Goal: Check status: Check status

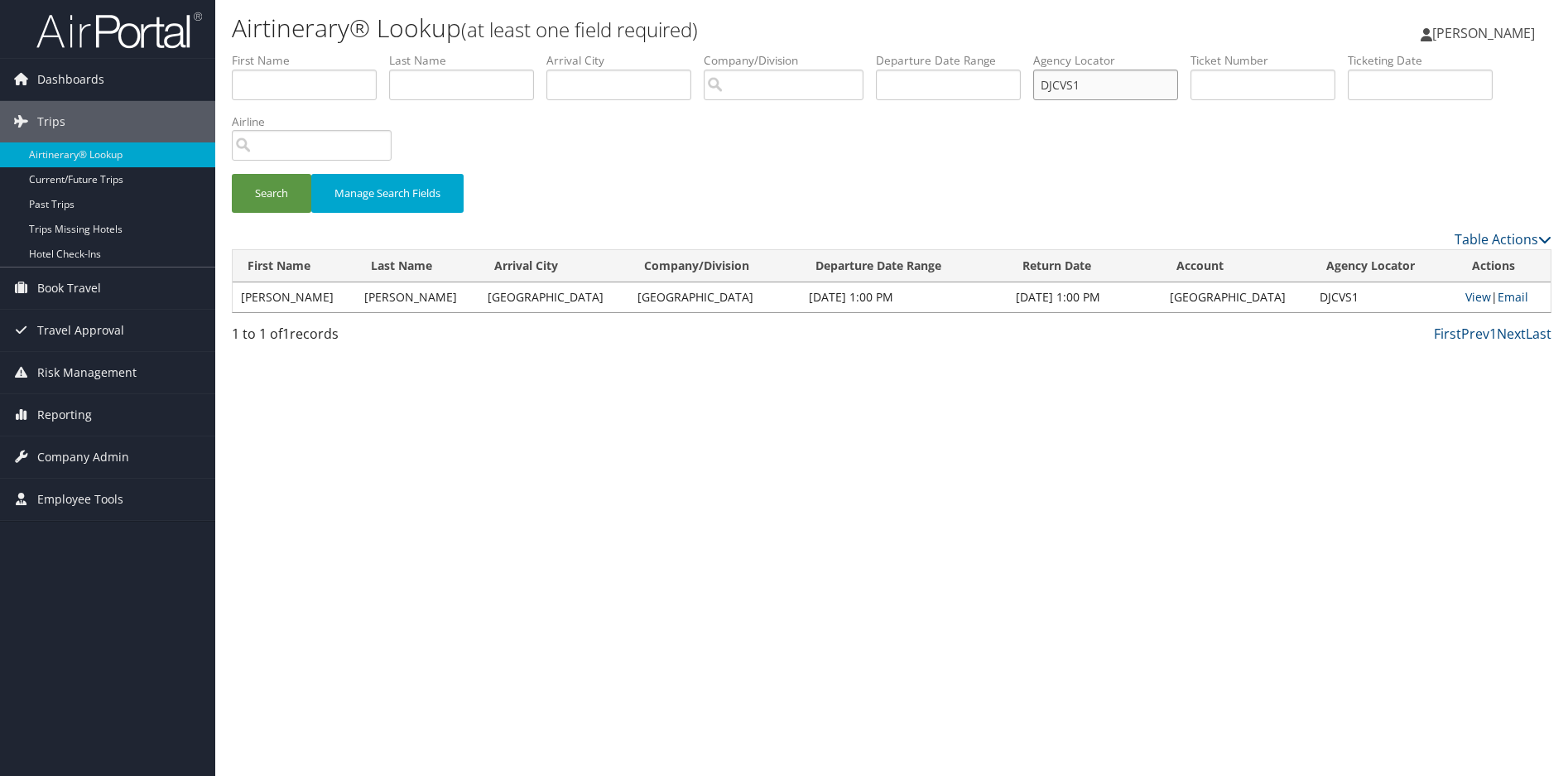
drag, startPoint x: 1119, startPoint y: 78, endPoint x: 862, endPoint y: 67, distance: 257.2
click at [865, 52] on ul "First Name Last Name Departure City Arrival City Company/Division Airport/City …" at bounding box center [891, 52] width 1320 height 0
paste input "DDR03"
type input "DDDR03"
click at [266, 193] on button "Search" at bounding box center [270, 193] width 79 height 39
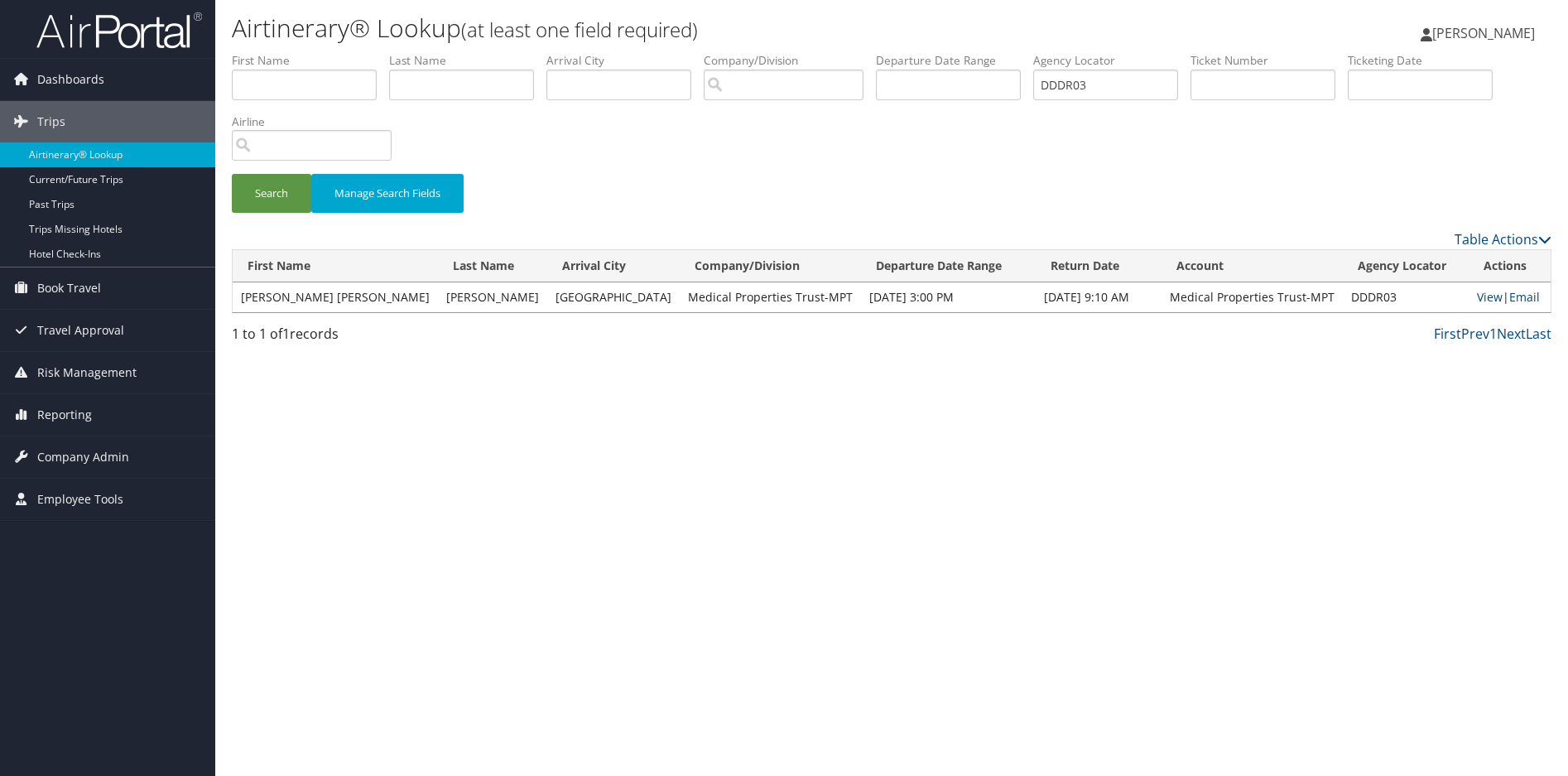
click at [983, 448] on div "Airtinerary® Lookup (at least one field required) Sharonica Roby Sharonica Roby…" at bounding box center [891, 388] width 1353 height 776
click at [1484, 293] on link "View" at bounding box center [1489, 296] width 26 height 16
drag, startPoint x: 1102, startPoint y: 76, endPoint x: 793, endPoint y: 75, distance: 309.0
click at [804, 52] on ul "First Name Last Name Departure City Arrival City Company/Division Airport/City …" at bounding box center [891, 52] width 1320 height 0
click at [276, 186] on button "Search" at bounding box center [270, 193] width 79 height 39
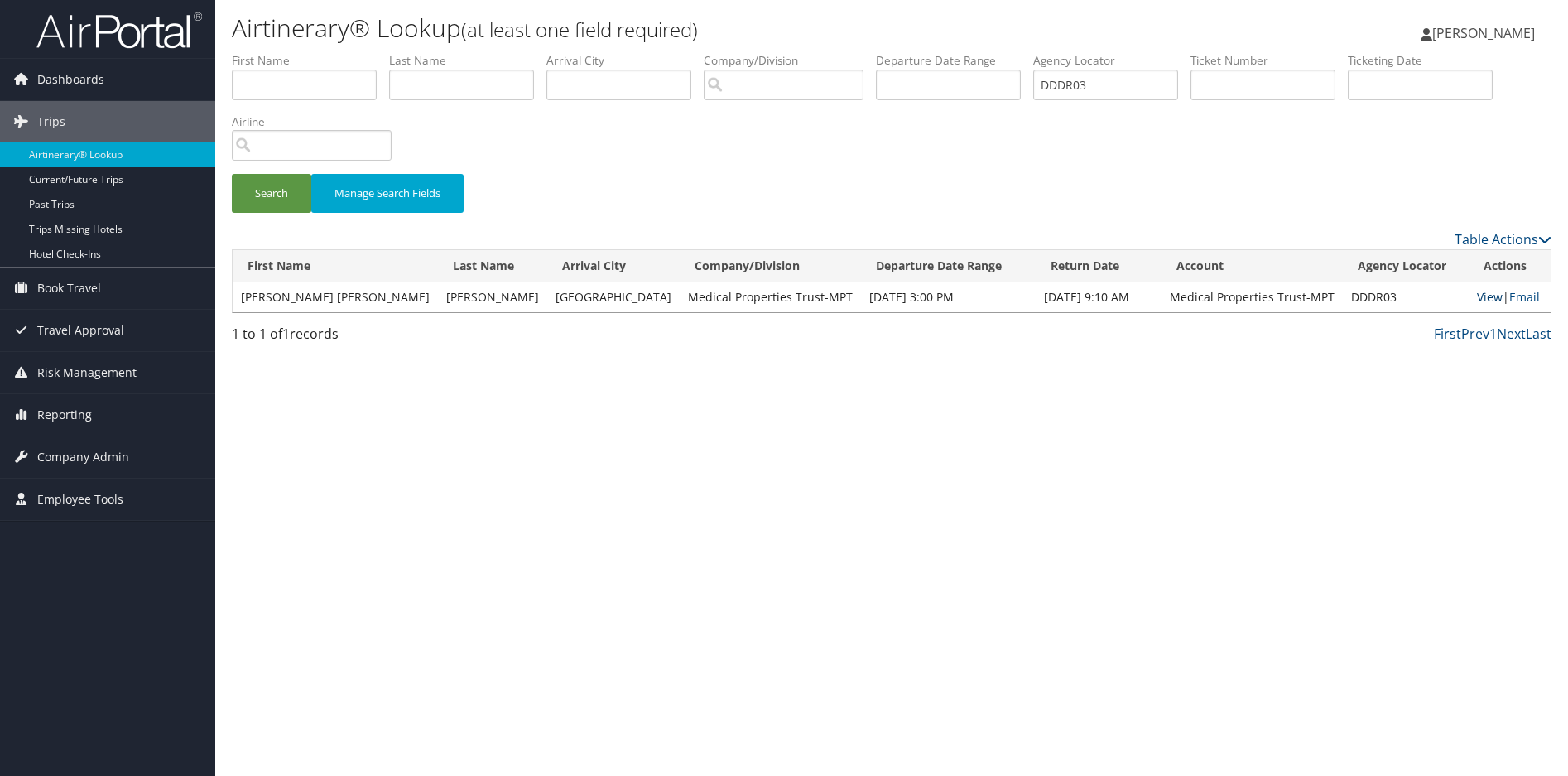
click at [1481, 299] on link "View" at bounding box center [1489, 296] width 26 height 16
click at [266, 187] on button "Search" at bounding box center [270, 193] width 79 height 39
click at [1303, 468] on div "Airtinerary® Lookup (at least one field required) Sharonica Roby Sharonica Roby…" at bounding box center [891, 388] width 1353 height 776
click at [1477, 294] on link "View" at bounding box center [1489, 296] width 26 height 16
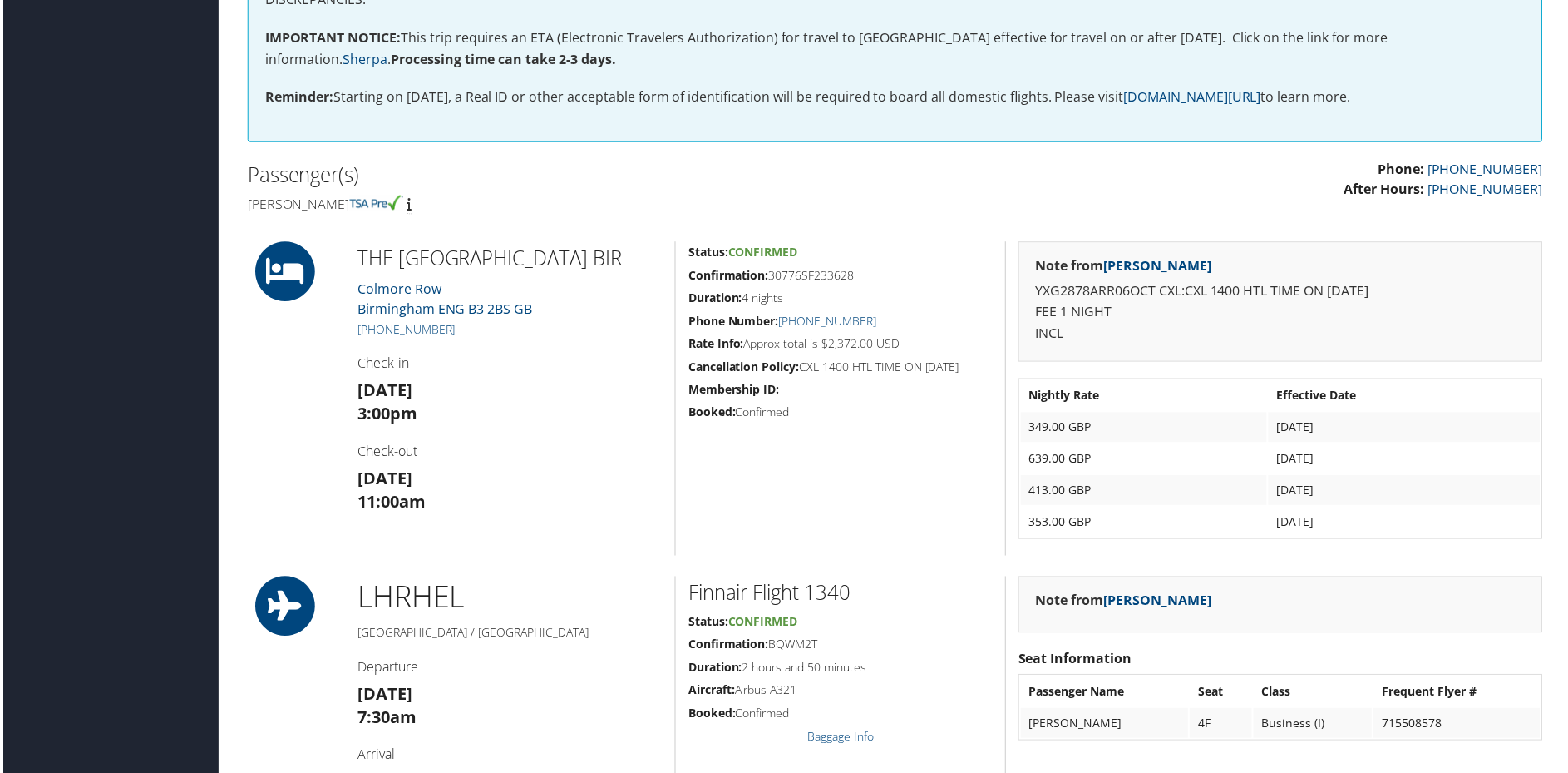
scroll to position [583, 0]
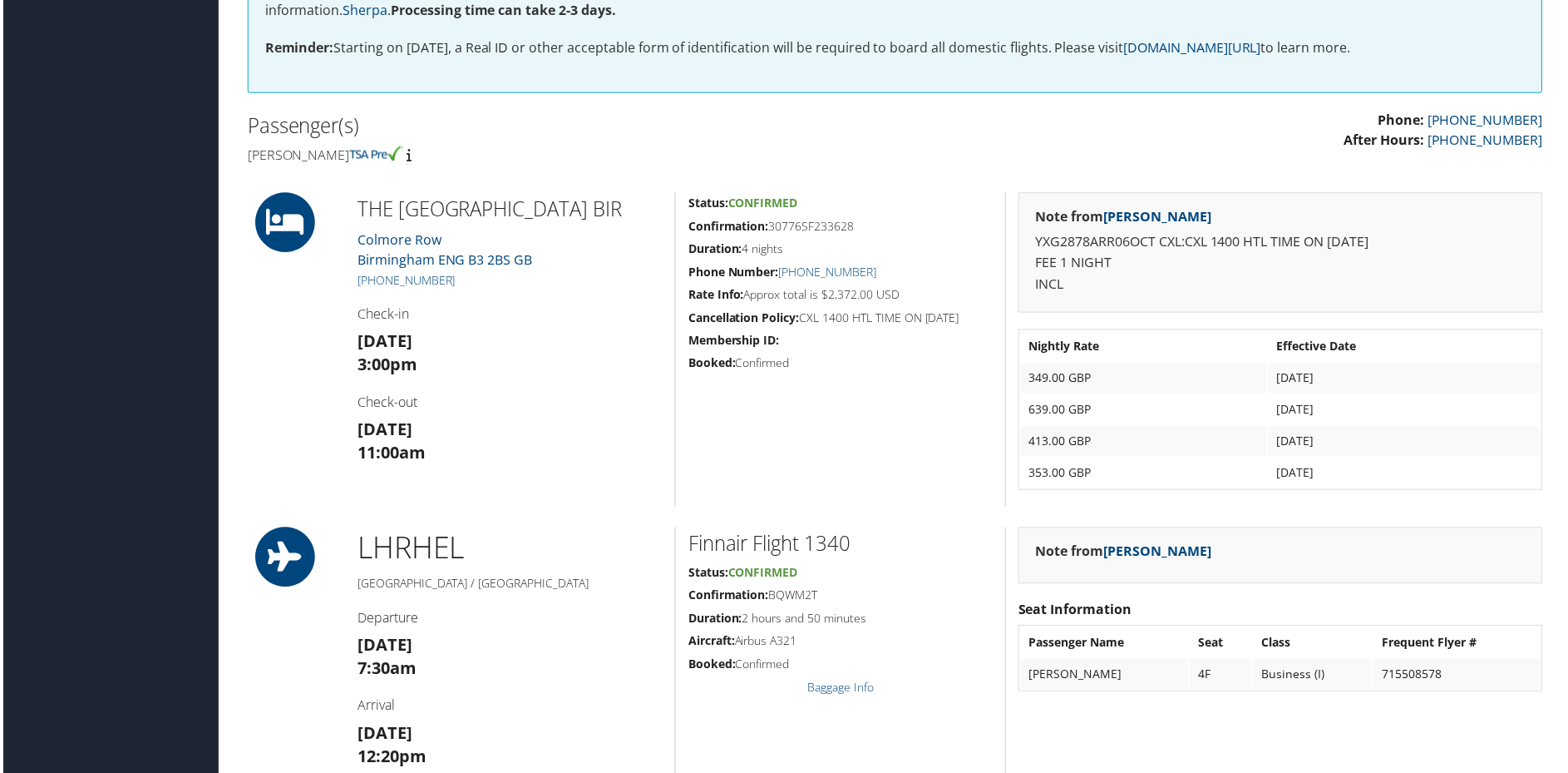
scroll to position [499, 0]
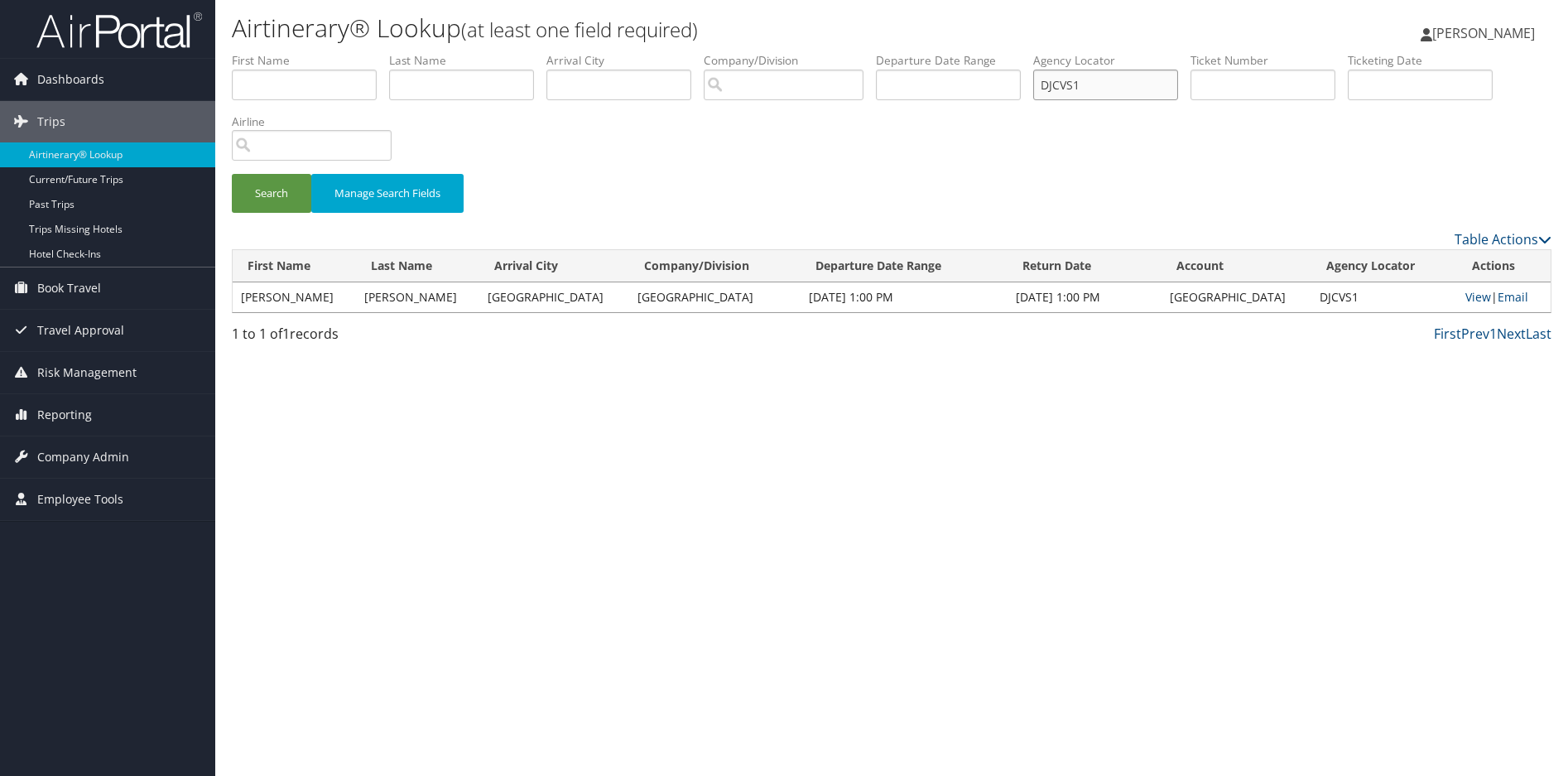
drag, startPoint x: 1130, startPoint y: 82, endPoint x: 1005, endPoint y: 65, distance: 126.2
click at [1005, 52] on ul "First Name Last Name Departure City Arrival City Company/Division Airport/City …" at bounding box center [891, 52] width 1320 height 0
paste input "DDR03"
type input "DDDR03"
click at [290, 189] on button "Search" at bounding box center [270, 193] width 79 height 39
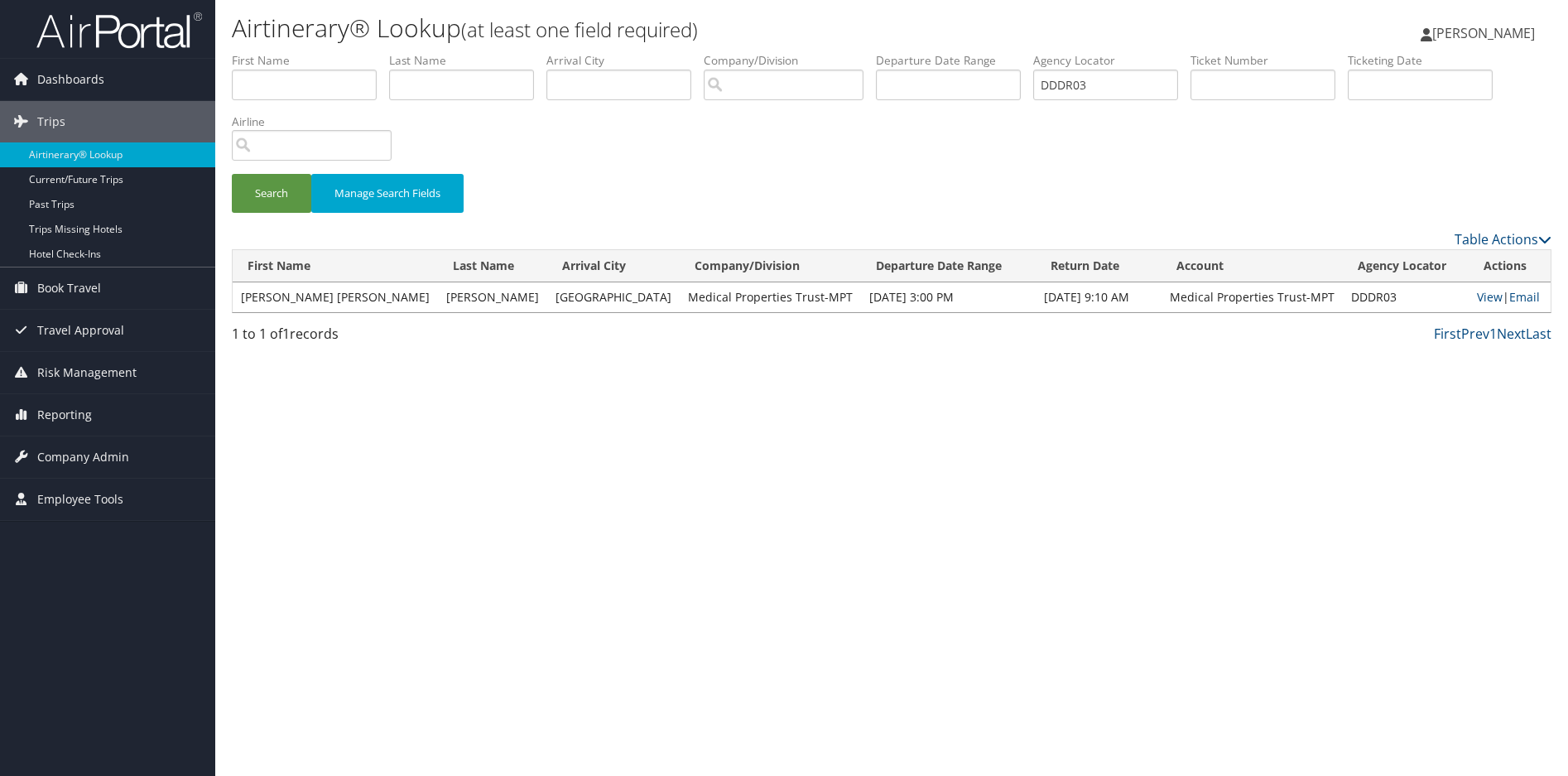
click at [1298, 435] on div "Airtinerary® Lookup (at least one field required) Sharonica Roby Sharonica Roby…" at bounding box center [891, 388] width 1353 height 776
click at [1479, 295] on link "View" at bounding box center [1489, 296] width 26 height 16
click at [283, 185] on button "Search" at bounding box center [270, 193] width 79 height 39
click at [1477, 297] on link "View" at bounding box center [1489, 296] width 26 height 16
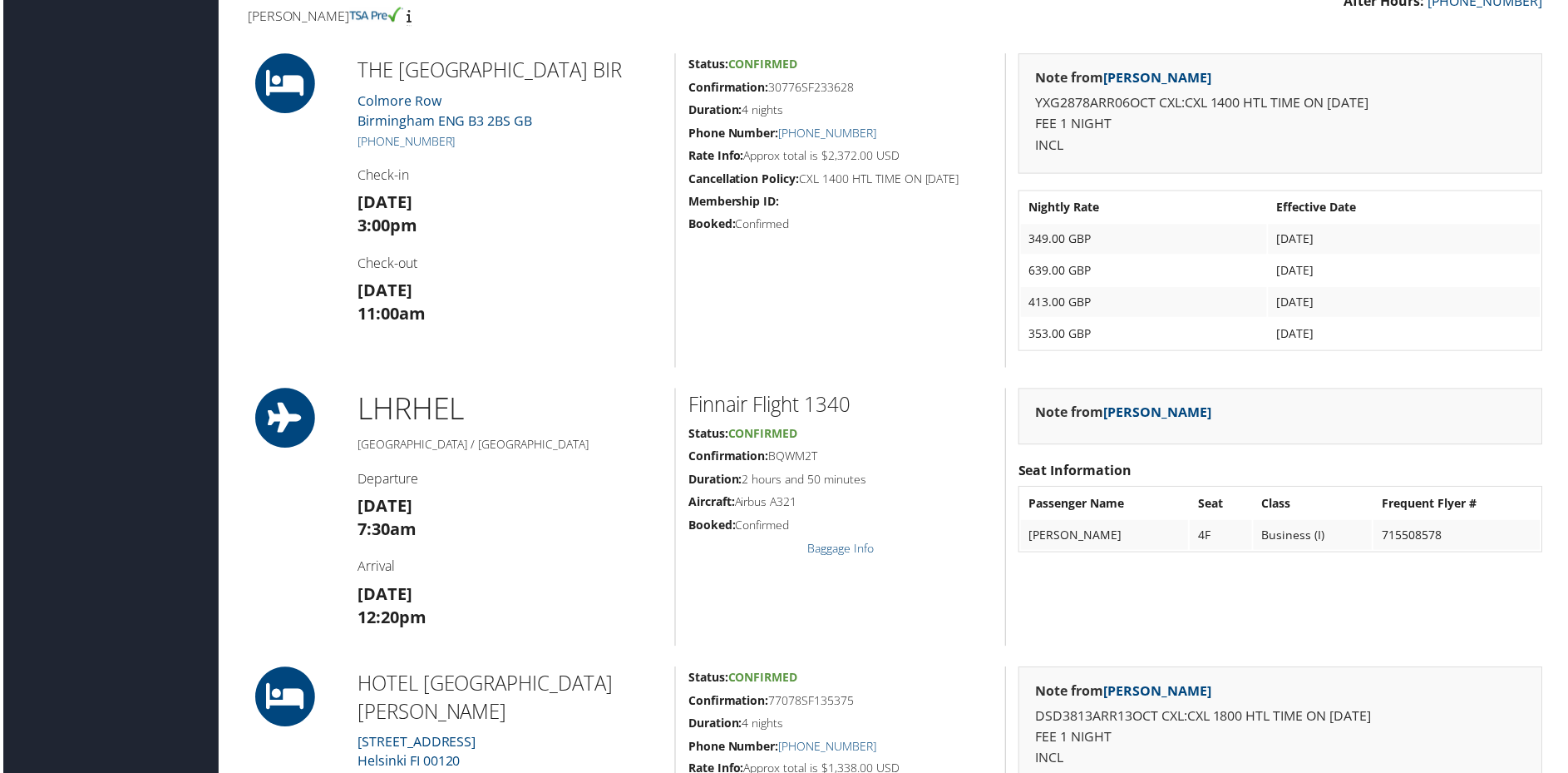
scroll to position [583, 0]
